Goal: Information Seeking & Learning: Learn about a topic

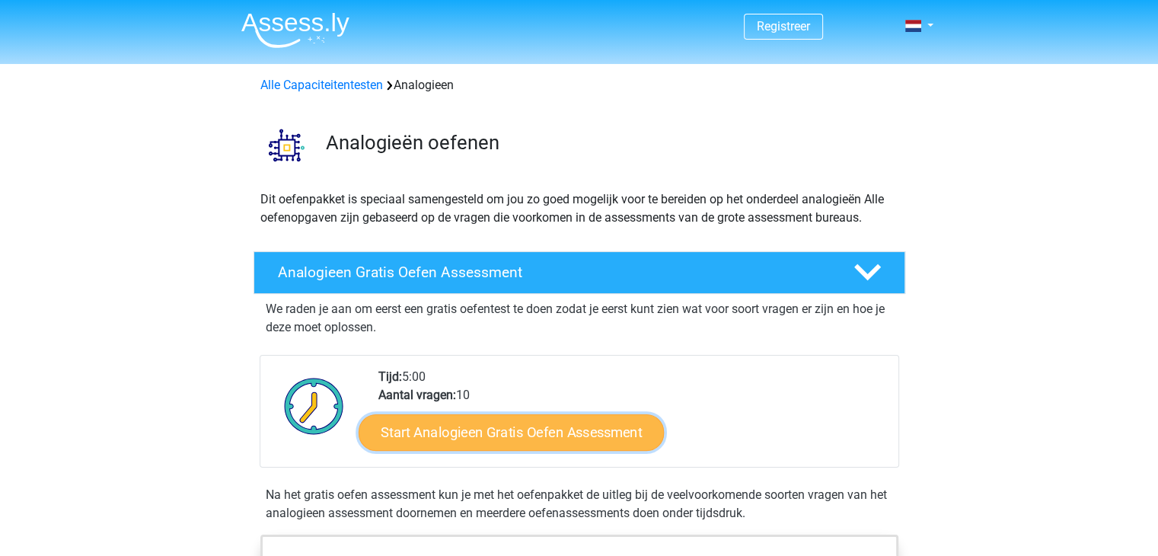
click at [538, 428] on link "Start Analogieen Gratis Oefen Assessment" at bounding box center [511, 432] width 305 height 37
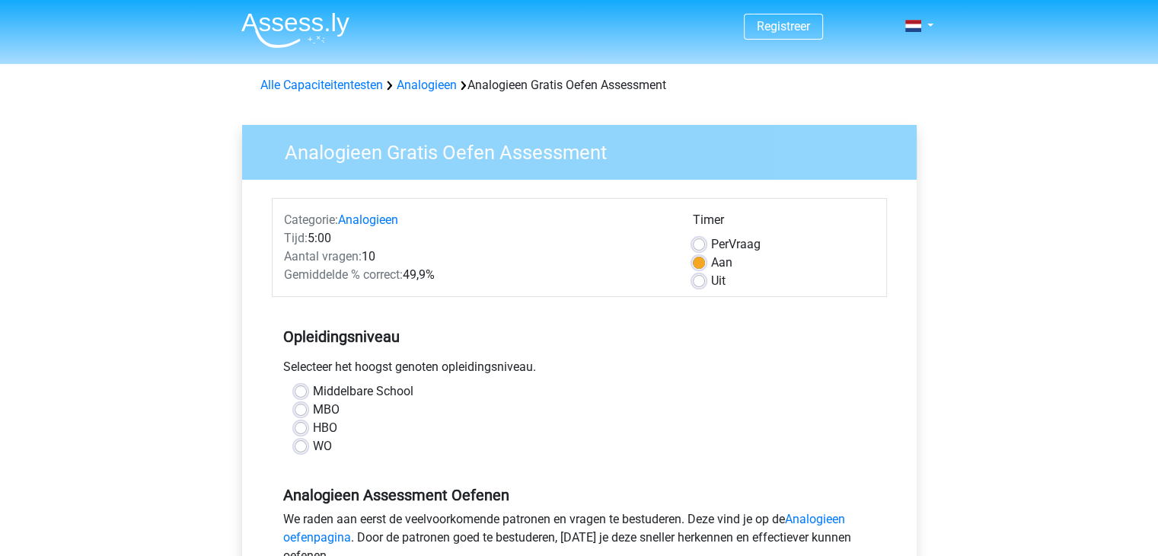
scroll to position [104, 0]
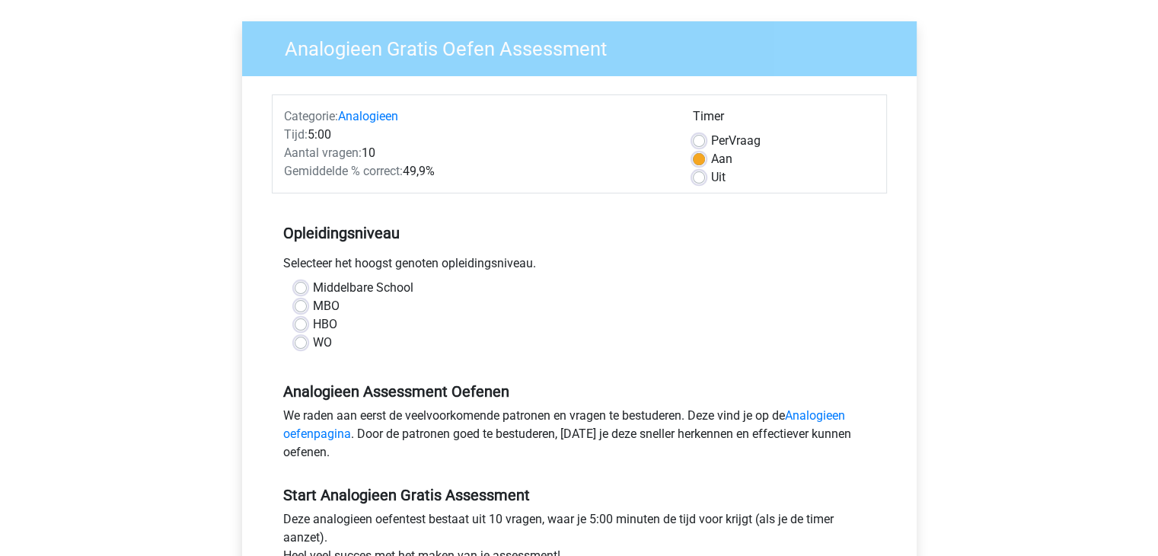
click at [313, 345] on label "WO" at bounding box center [322, 343] width 19 height 18
click at [304, 345] on input "WO" at bounding box center [301, 341] width 12 height 15
radio input "true"
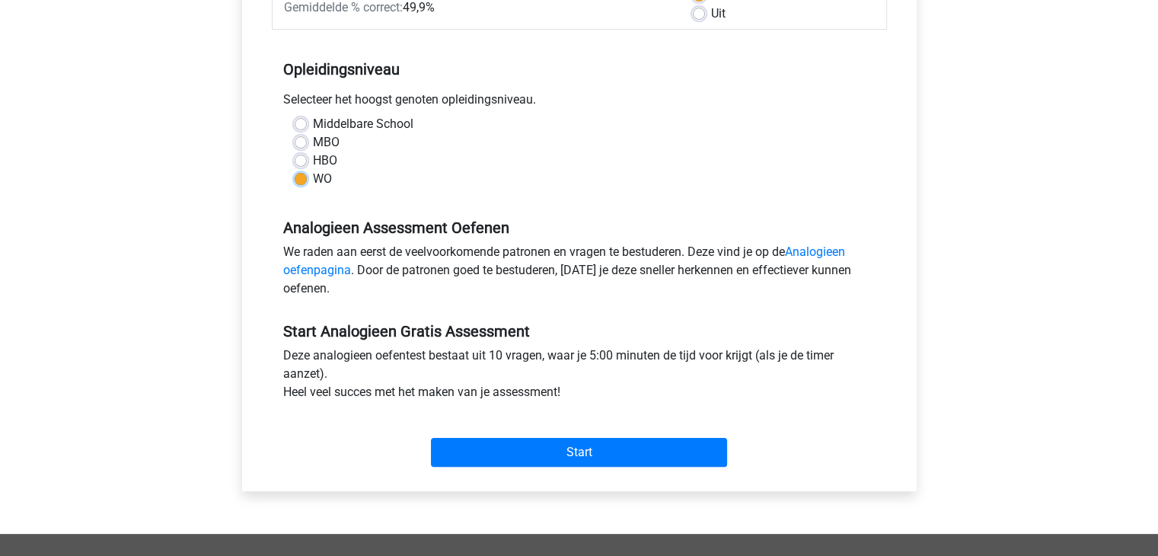
scroll to position [268, 0]
click at [471, 431] on div "Start" at bounding box center [579, 439] width 615 height 53
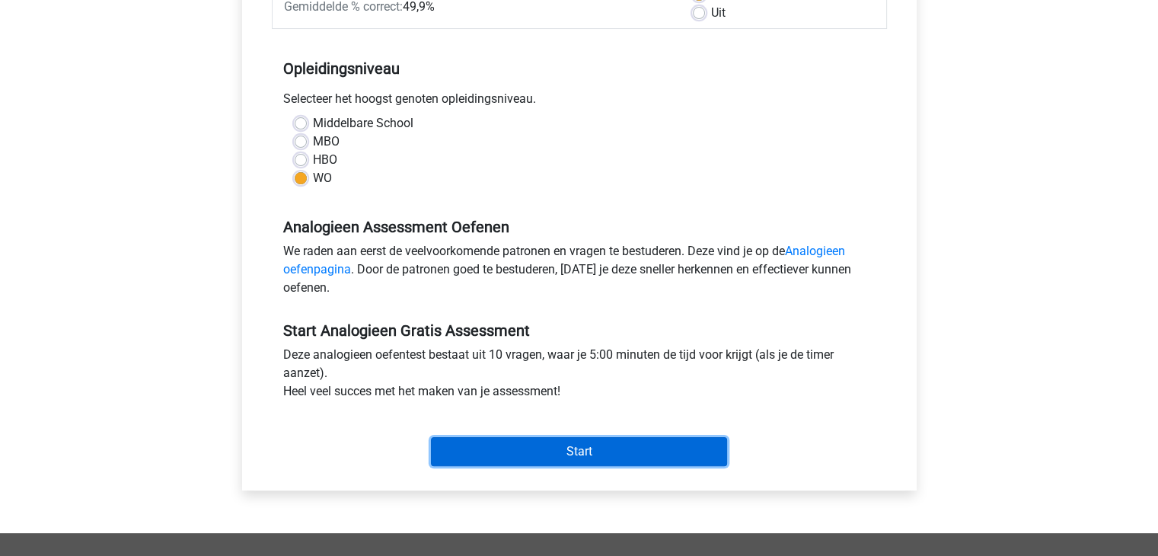
click at [475, 455] on input "Start" at bounding box center [579, 451] width 296 height 29
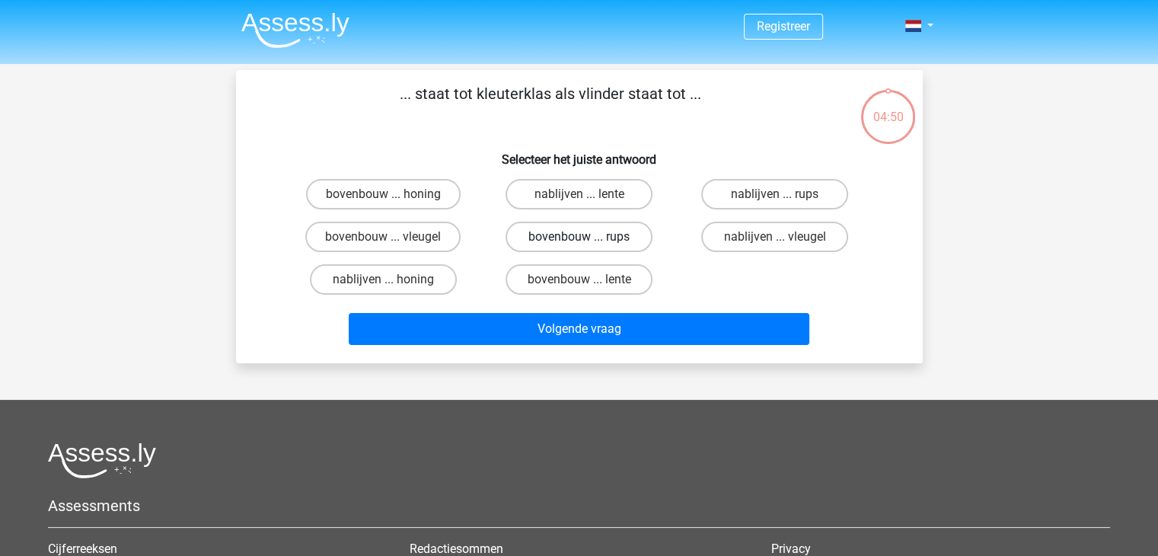
click at [570, 230] on label "bovenbouw ... rups" at bounding box center [579, 237] width 147 height 30
click at [579, 237] on input "bovenbouw ... rups" at bounding box center [584, 242] width 10 height 10
radio input "true"
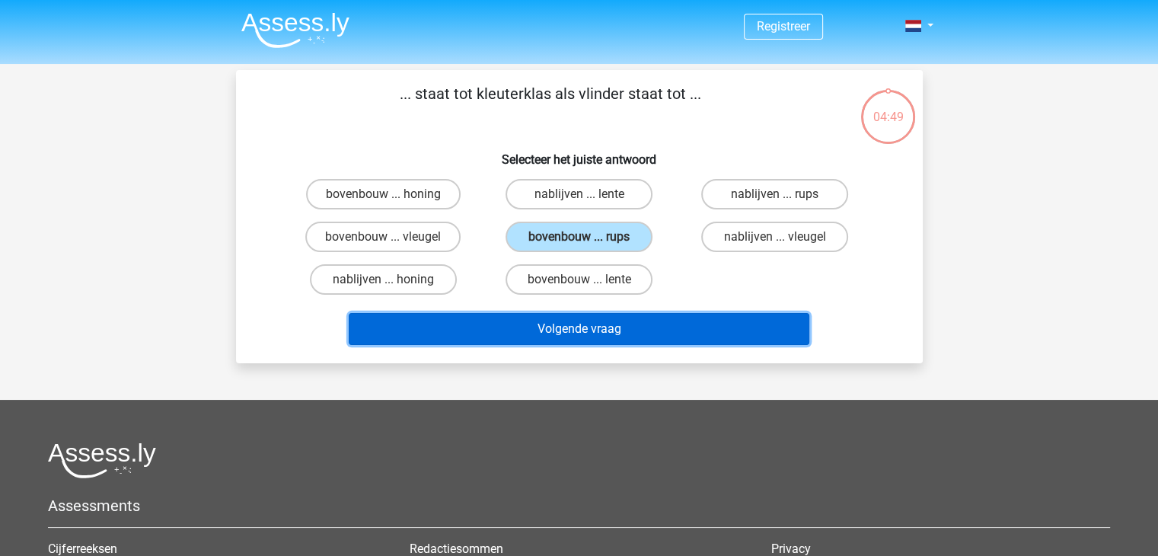
click at [576, 341] on button "Volgende vraag" at bounding box center [579, 329] width 461 height 32
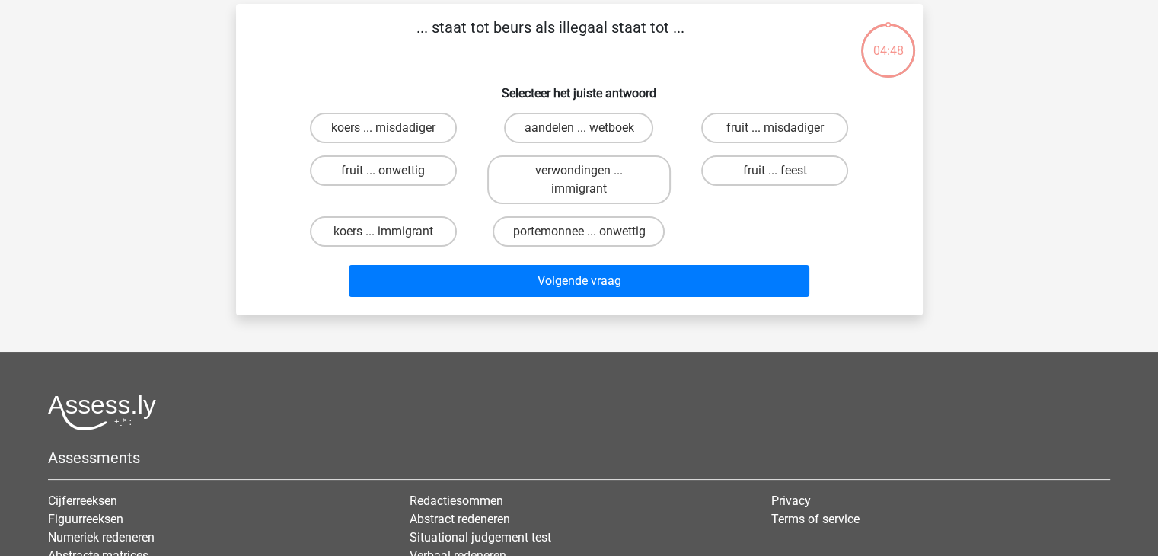
scroll to position [70, 0]
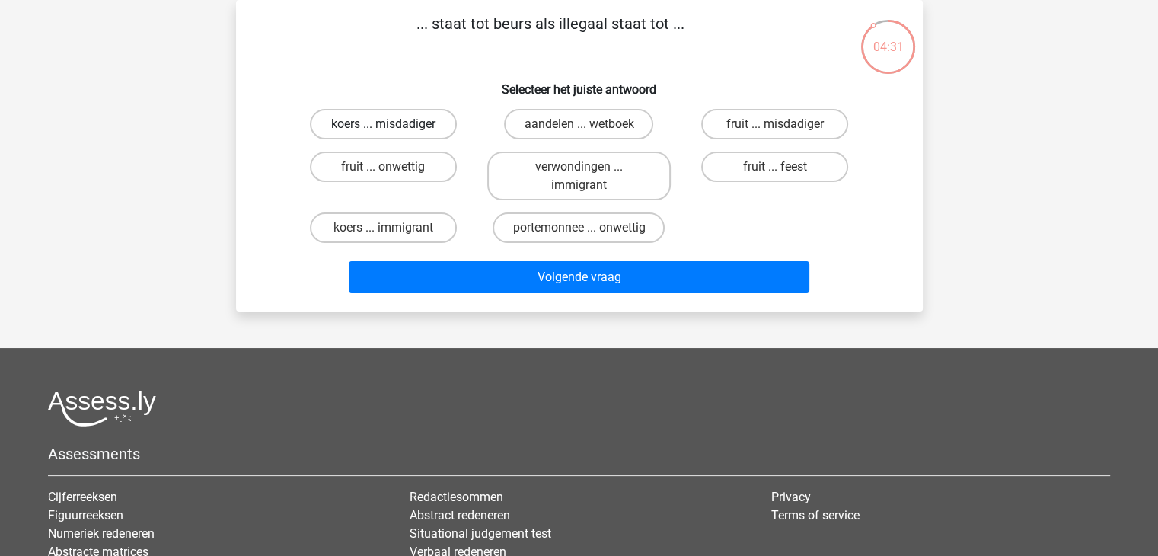
click at [418, 113] on label "koers ... misdadiger" at bounding box center [383, 124] width 147 height 30
click at [393, 124] on input "koers ... misdadiger" at bounding box center [388, 129] width 10 height 10
radio input "true"
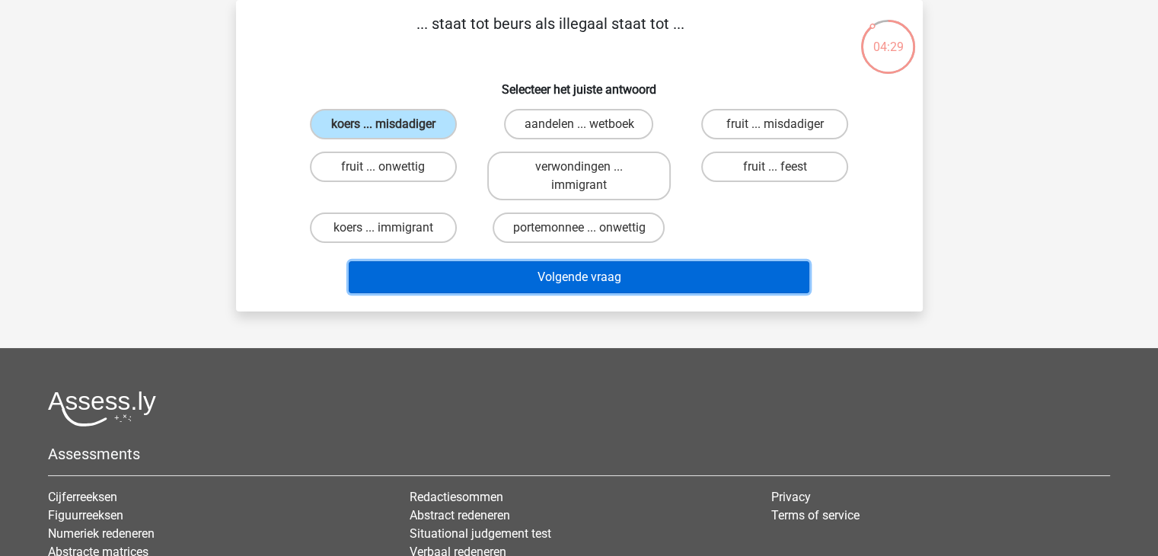
drag, startPoint x: 517, startPoint y: 270, endPoint x: 482, endPoint y: 283, distance: 37.4
click at [482, 283] on button "Volgende vraag" at bounding box center [579, 277] width 461 height 32
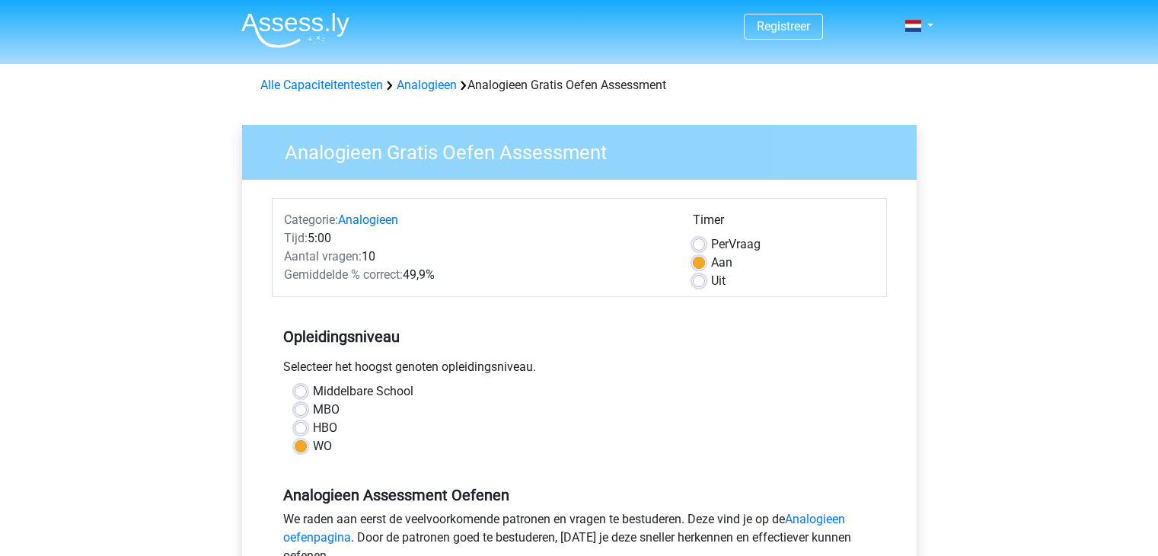
scroll to position [268, 0]
